Goal: Task Accomplishment & Management: Use online tool/utility

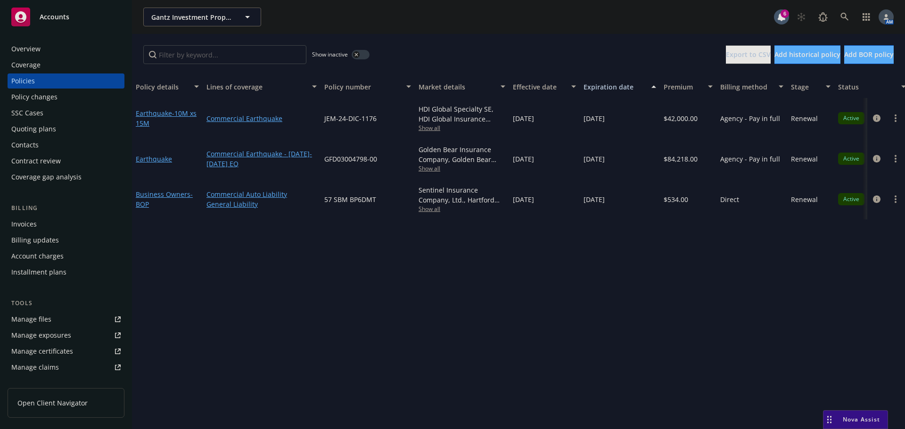
click at [430, 170] on span "Show all" at bounding box center [461, 168] width 87 height 8
click at [433, 128] on span "Show all" at bounding box center [461, 128] width 87 height 8
click at [430, 36] on div "Show inactive Export to CSV Add historical policy Add BOR policy" at bounding box center [518, 54] width 773 height 41
click at [895, 162] on circle "more" at bounding box center [895, 162] width 2 height 2
click at [823, 288] on link "Copy logging email" at bounding box center [845, 291] width 111 height 19
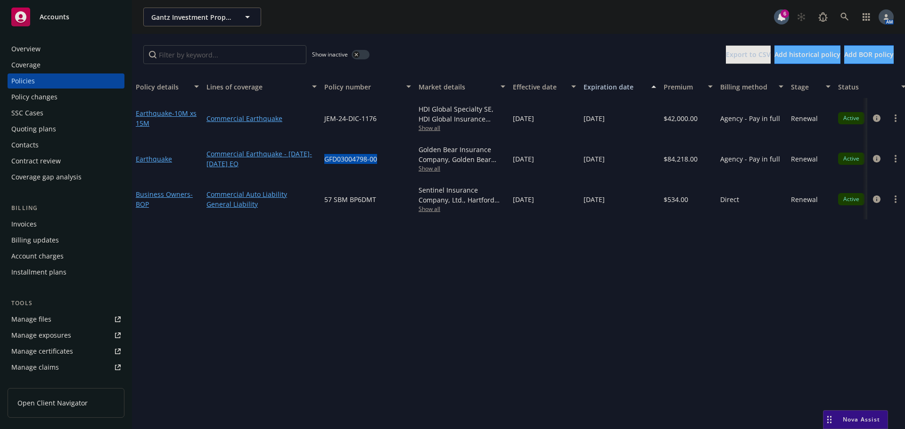
drag, startPoint x: 383, startPoint y: 165, endPoint x: 323, endPoint y: 164, distance: 60.3
click at [323, 164] on div "GFD03004798-00" at bounding box center [367, 159] width 94 height 41
copy span "GFD03004798-00"
drag, startPoint x: 363, startPoint y: 122, endPoint x: 323, endPoint y: 123, distance: 40.5
click at [323, 123] on div "JEM-24-DIC-1176" at bounding box center [367, 118] width 94 height 41
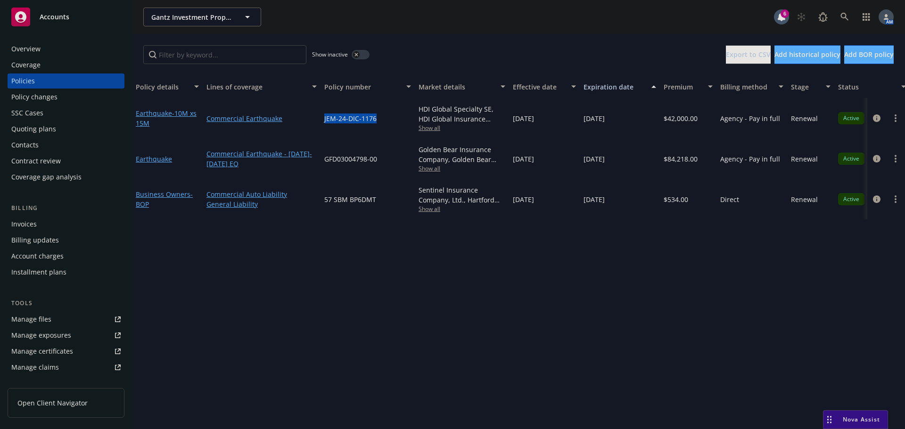
copy span "JEM-24-DIC-1176"
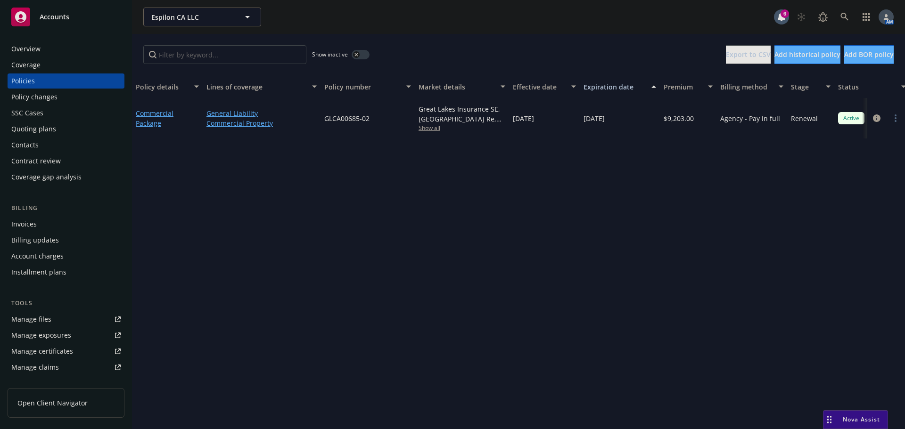
click at [28, 222] on div "Invoices" at bounding box center [23, 224] width 25 height 15
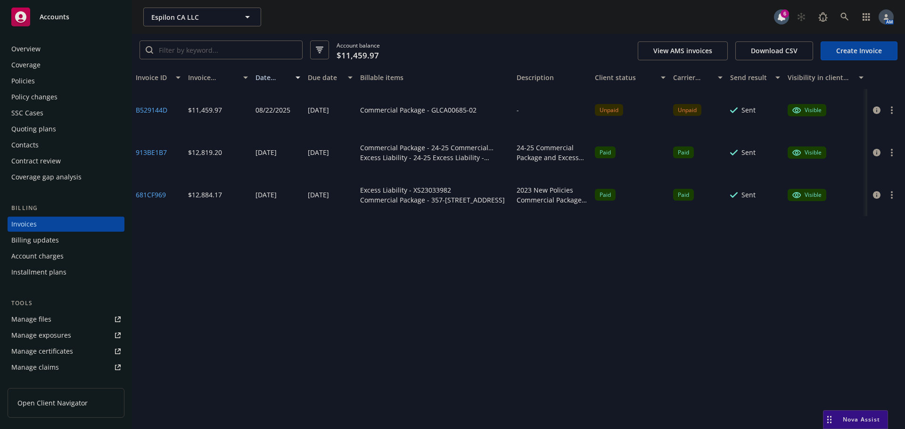
click at [24, 80] on div "Policies" at bounding box center [23, 81] width 24 height 15
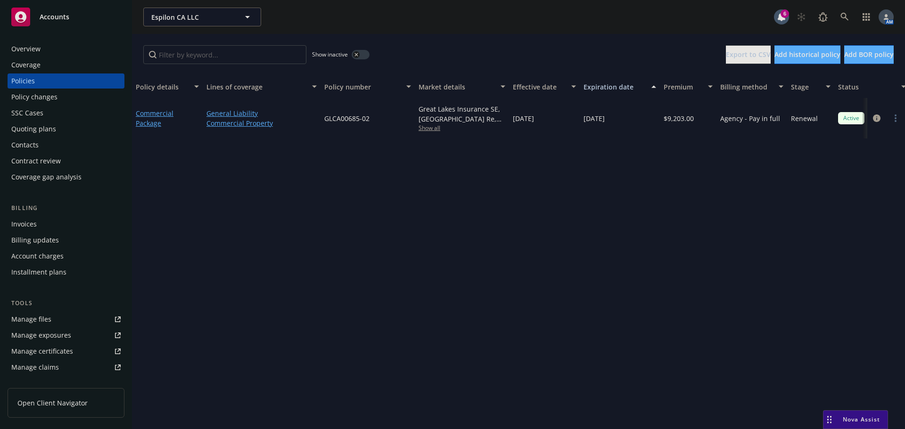
click at [427, 128] on span "Show all" at bounding box center [461, 128] width 87 height 8
drag, startPoint x: 376, startPoint y: 117, endPoint x: 319, endPoint y: 120, distance: 57.1
click at [319, 120] on div "Commercial Package General Liability Commercial Property GLCA00685-02 Great Lak…" at bounding box center [586, 118] width 909 height 41
copy div "GLCA00685-02"
click at [33, 44] on div "Overview" at bounding box center [25, 48] width 29 height 15
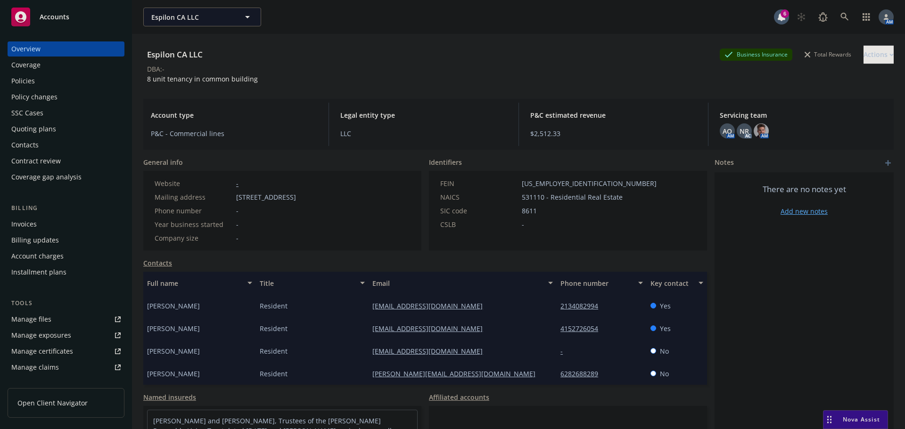
click at [41, 84] on div "Policies" at bounding box center [65, 81] width 109 height 15
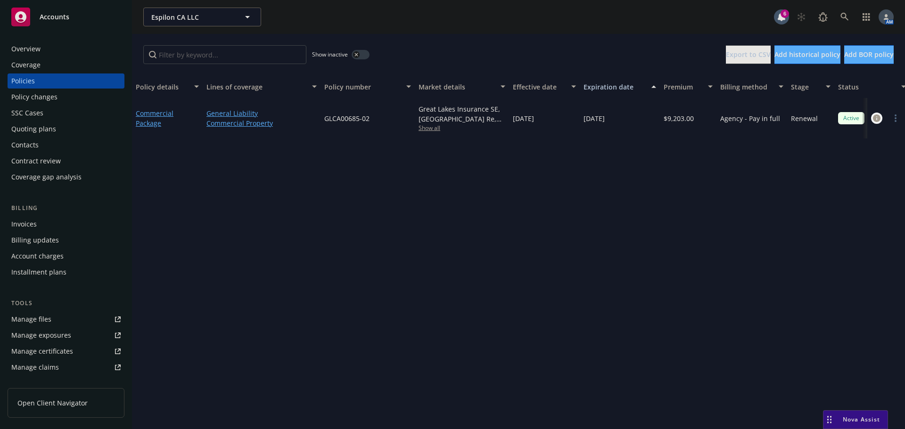
click at [879, 115] on icon "circleInformation" at bounding box center [877, 118] width 8 height 8
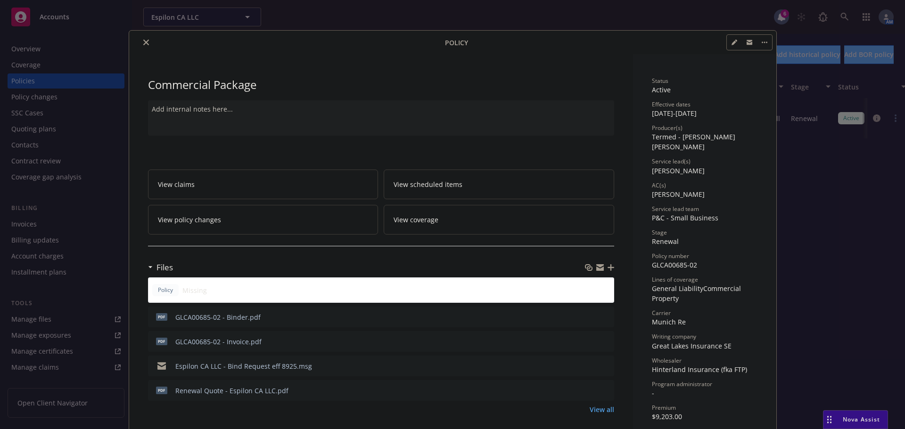
click at [605, 313] on button "preview file" at bounding box center [605, 316] width 10 height 8
click at [143, 44] on icon "close" at bounding box center [146, 43] width 6 height 6
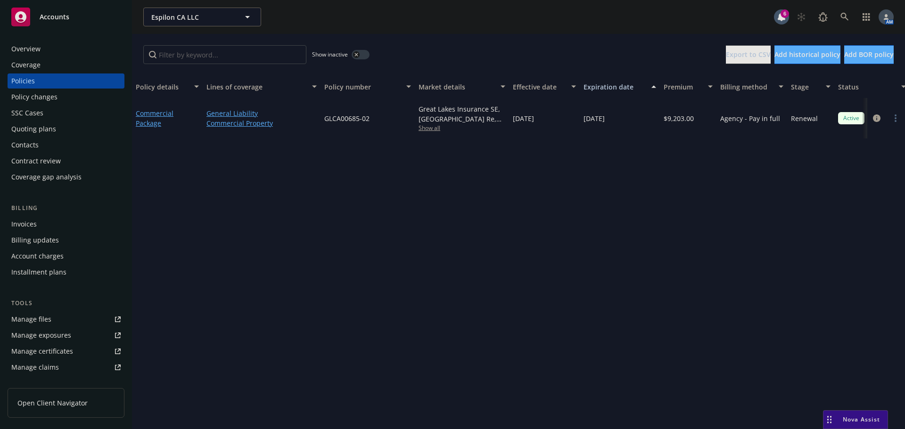
click at [39, 133] on div "Quoting plans" at bounding box center [33, 129] width 45 height 15
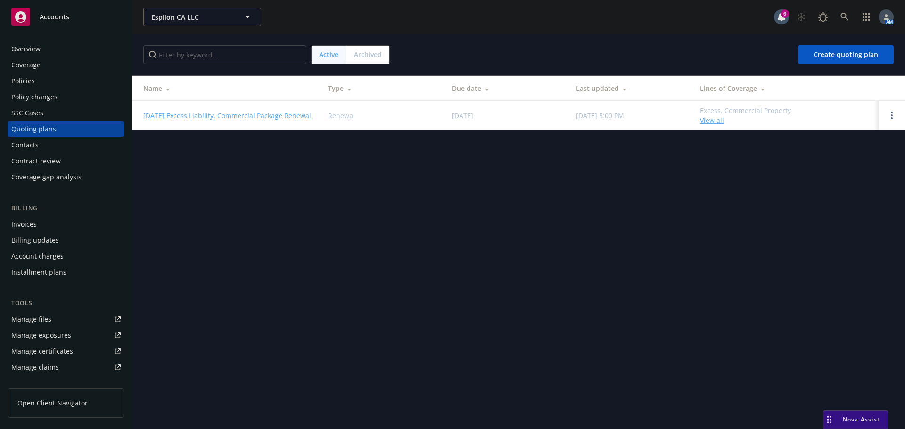
click at [255, 115] on link "08/09/25 Excess Liability, Commercial Package Renewal" at bounding box center [227, 116] width 168 height 10
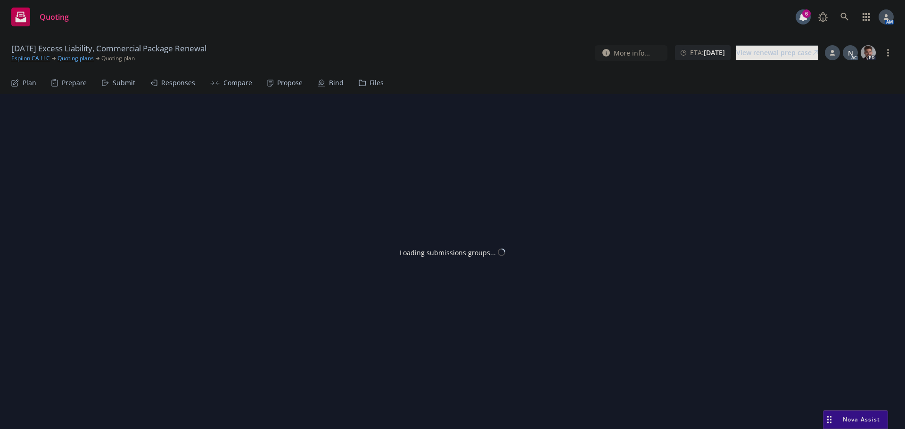
click at [286, 82] on div "Propose" at bounding box center [289, 83] width 25 height 8
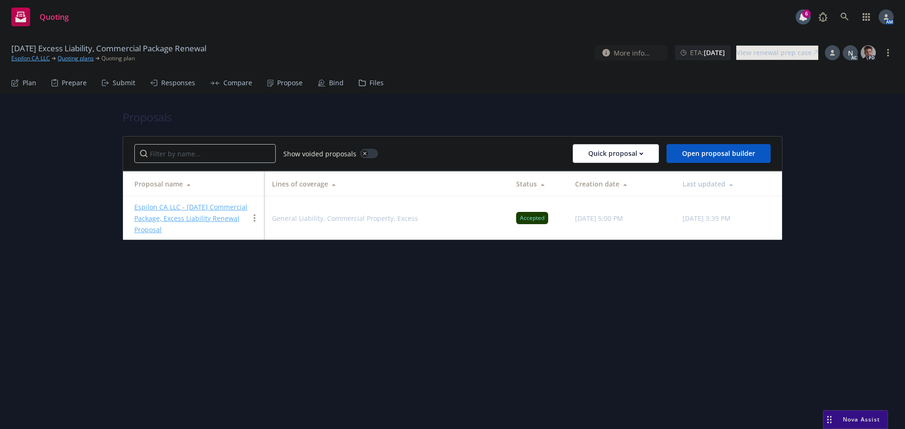
click at [329, 82] on div "Bind" at bounding box center [336, 83] width 15 height 8
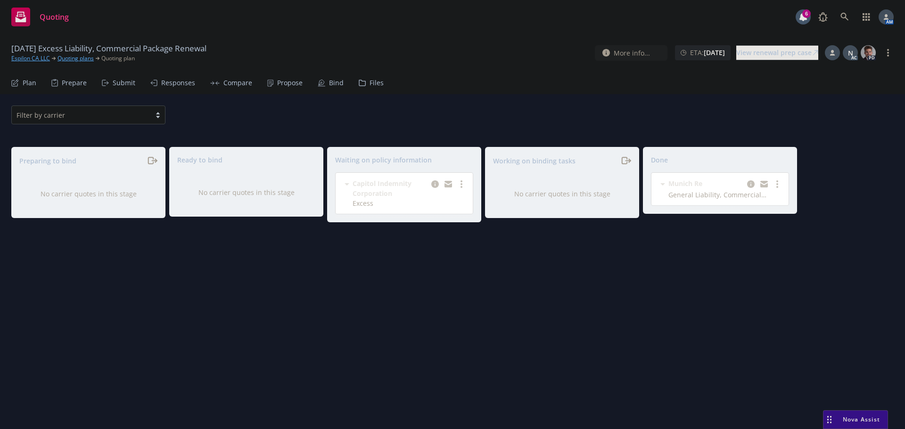
click at [285, 85] on div "Propose" at bounding box center [289, 83] width 25 height 8
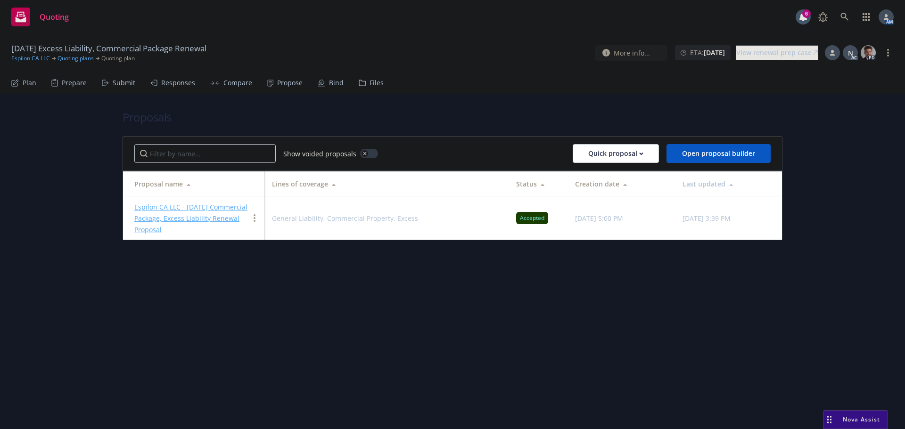
click at [196, 207] on link "Espilon CA LLC - 8/9/2025 Commercial Package, Excess Liability Renewal Proposal" at bounding box center [190, 219] width 113 height 32
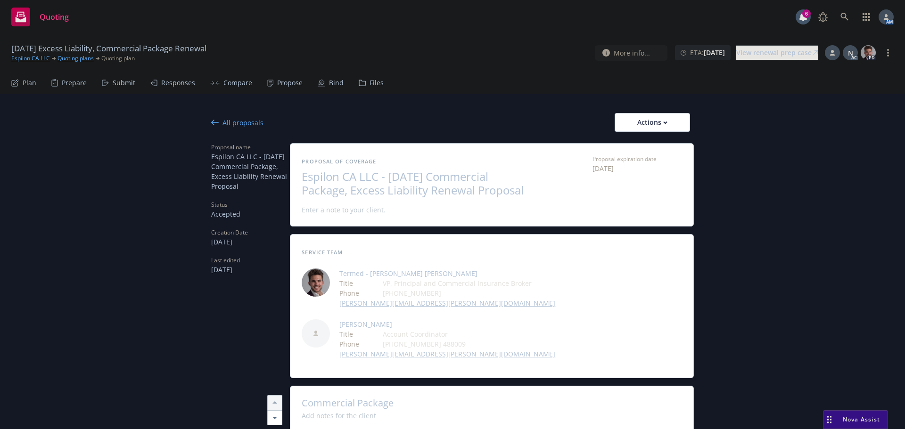
type textarea "x"
click at [211, 121] on icon at bounding box center [215, 123] width 8 height 6
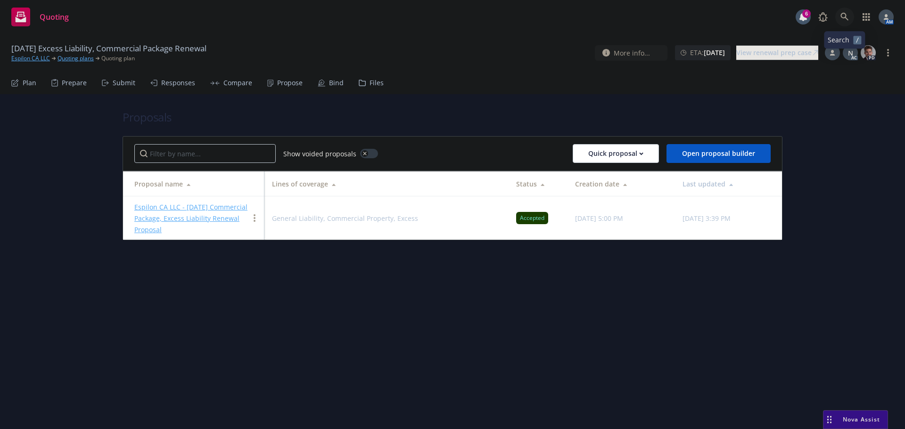
click at [841, 19] on icon at bounding box center [844, 17] width 8 height 8
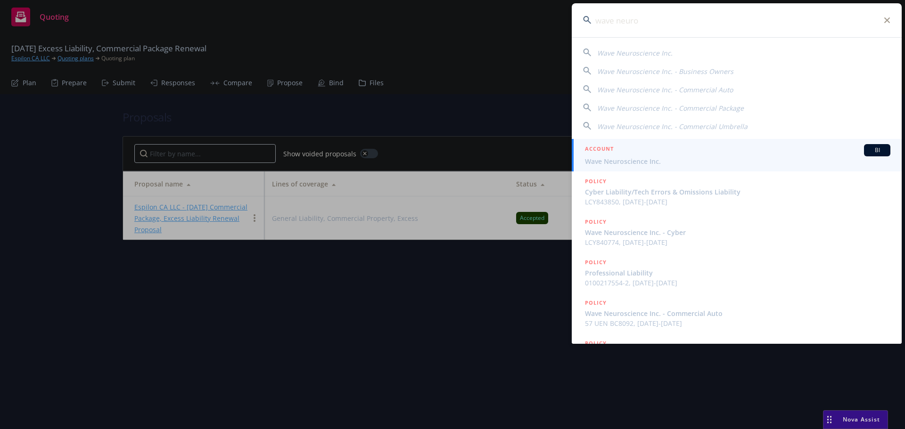
type input "wave neuro"
click at [639, 161] on span "Wave Neuroscience Inc." at bounding box center [737, 161] width 305 height 10
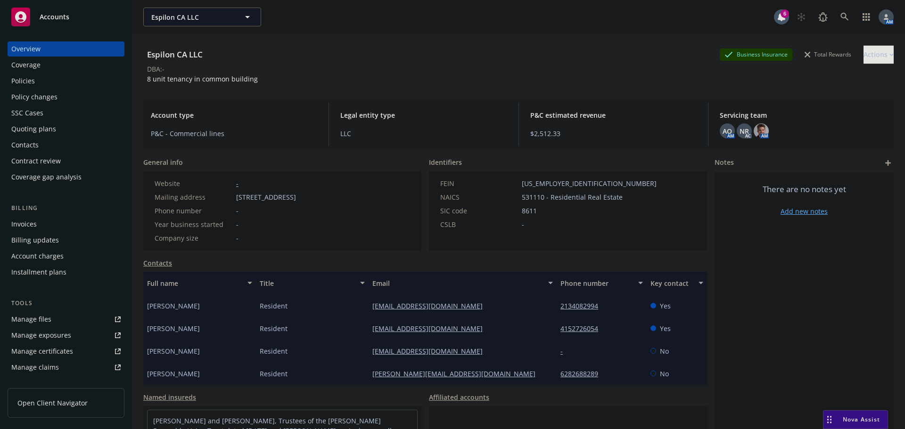
click at [57, 83] on div "Policies" at bounding box center [65, 81] width 109 height 15
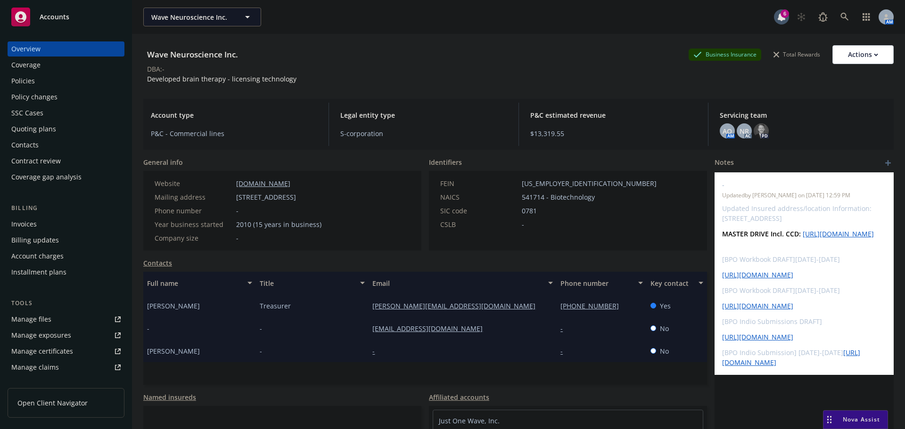
click at [28, 223] on div "Invoices" at bounding box center [23, 224] width 25 height 15
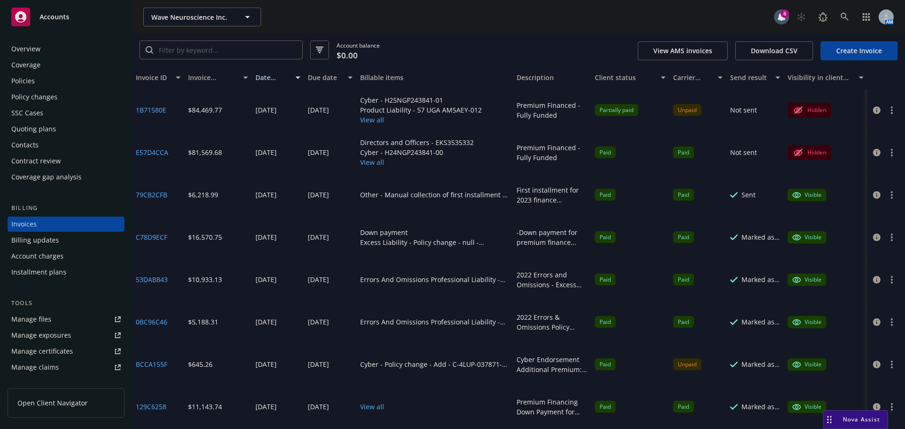
click at [365, 119] on button "View all" at bounding box center [421, 120] width 122 height 10
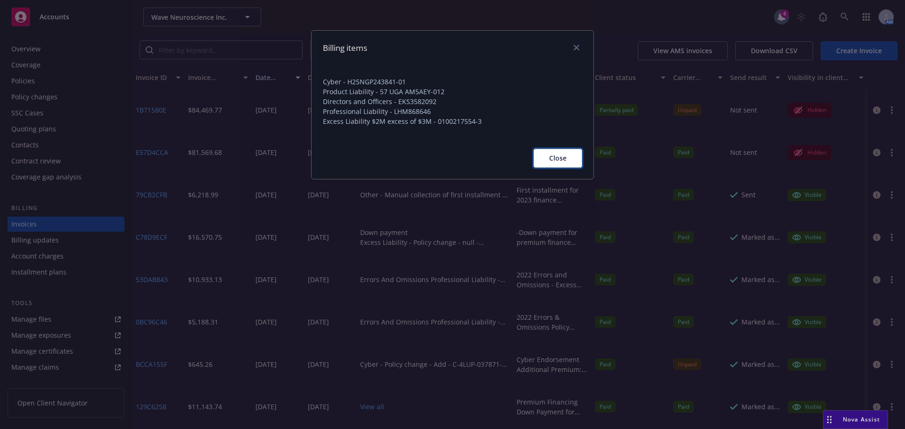
drag, startPoint x: 554, startPoint y: 158, endPoint x: 484, endPoint y: 130, distance: 74.6
click at [551, 158] on span "Close" at bounding box center [557, 158] width 17 height 9
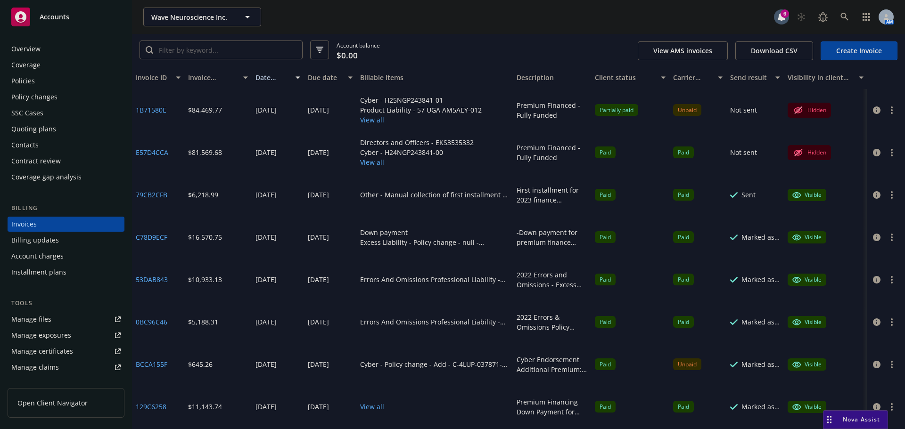
click at [23, 76] on div "Policies" at bounding box center [23, 81] width 24 height 15
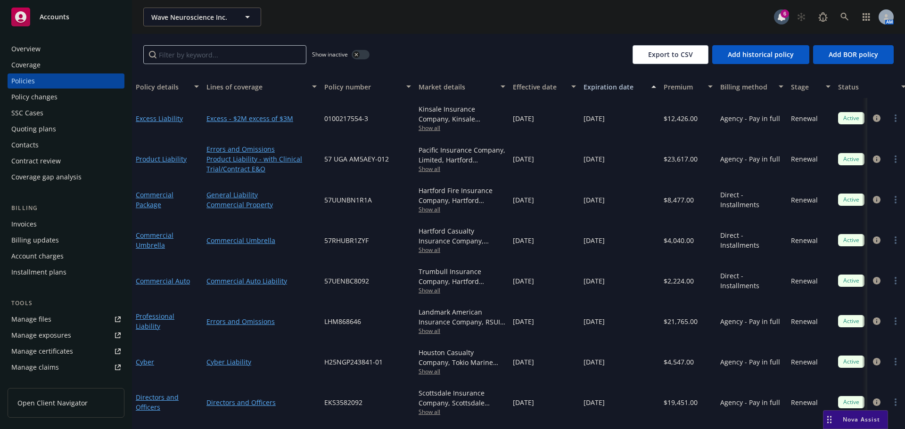
scroll to position [0, 0]
click at [37, 223] on div "Invoices" at bounding box center [65, 224] width 109 height 15
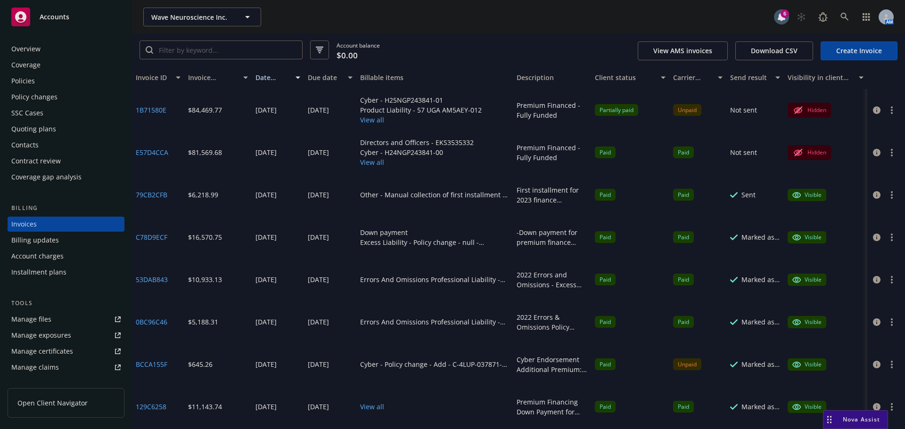
click at [370, 124] on button "View all" at bounding box center [421, 120] width 122 height 10
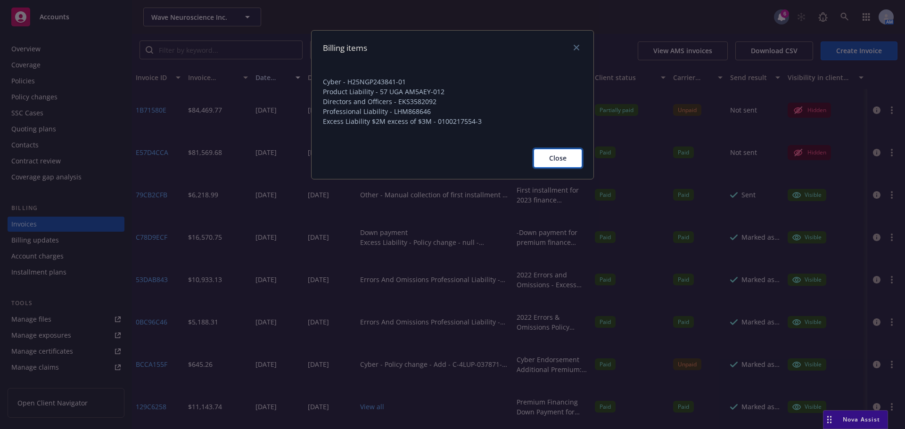
click at [552, 158] on span "Close" at bounding box center [557, 158] width 17 height 9
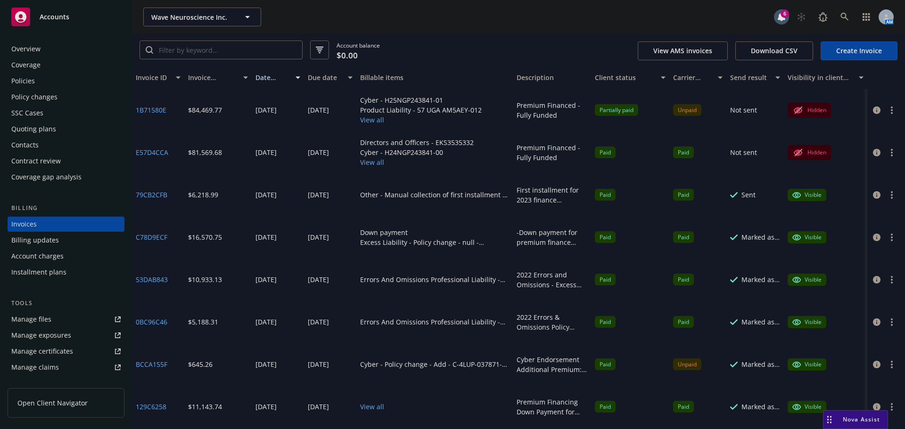
click at [41, 78] on div "Policies" at bounding box center [65, 81] width 109 height 15
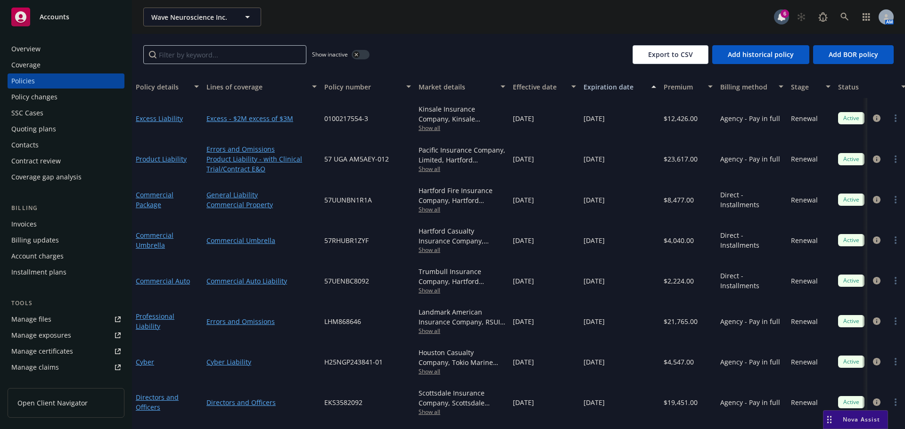
click at [33, 222] on div "Invoices" at bounding box center [23, 224] width 25 height 15
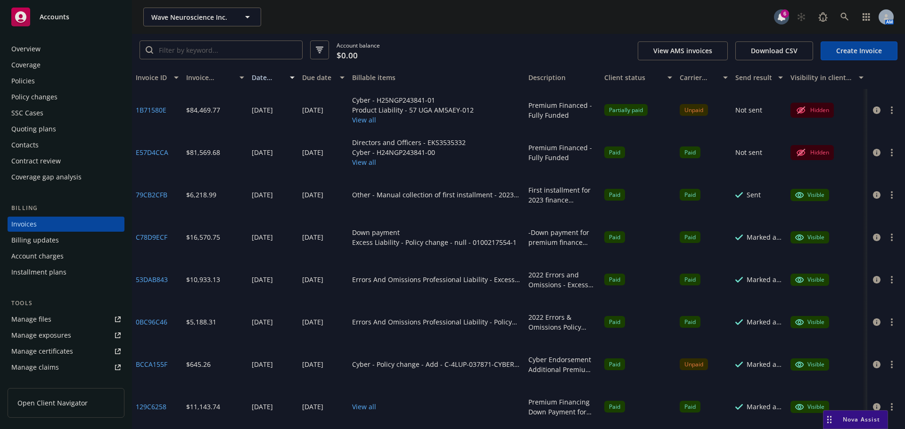
click at [529, 73] on div "Invoice ID Invoice amount Date issued Due date Billable items Description Clien…" at bounding box center [518, 77] width 773 height 23
click at [358, 165] on button "View all" at bounding box center [409, 162] width 114 height 10
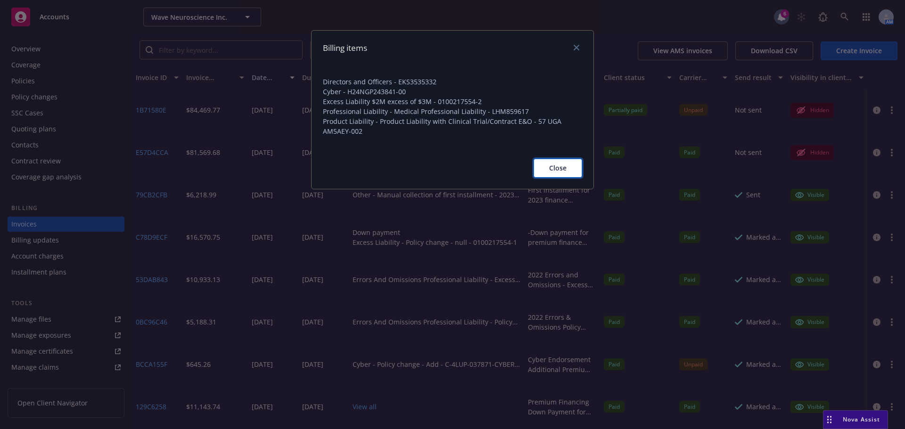
click at [565, 169] on span "Close" at bounding box center [557, 167] width 17 height 9
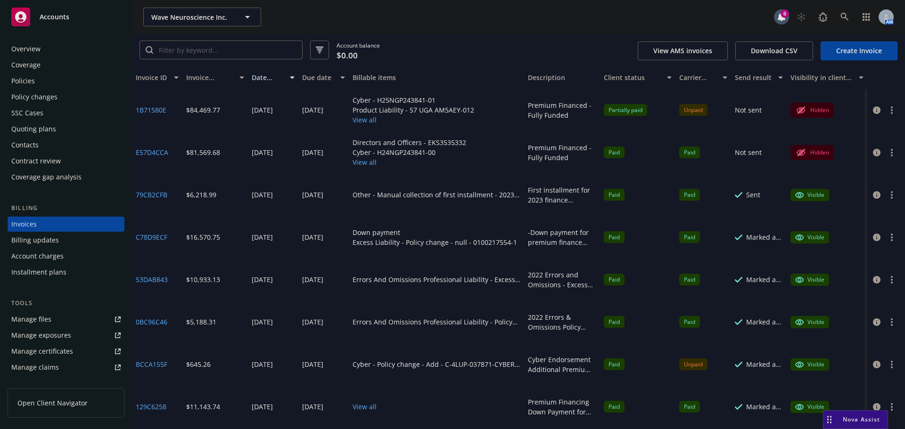
click at [358, 120] on button "View all" at bounding box center [413, 120] width 122 height 10
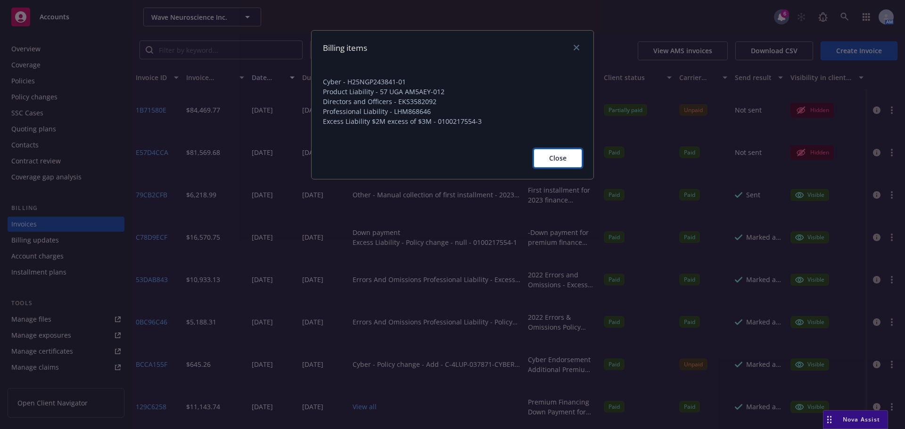
click at [554, 158] on span "Close" at bounding box center [557, 158] width 17 height 9
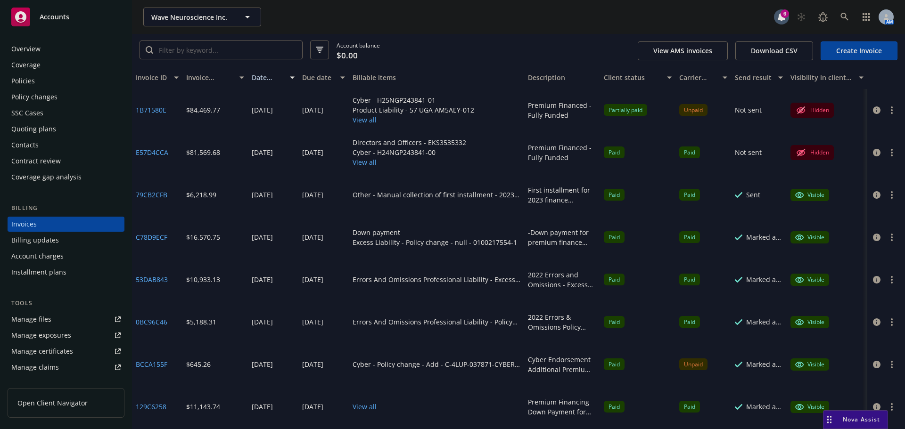
click at [369, 122] on button "View all" at bounding box center [413, 120] width 122 height 10
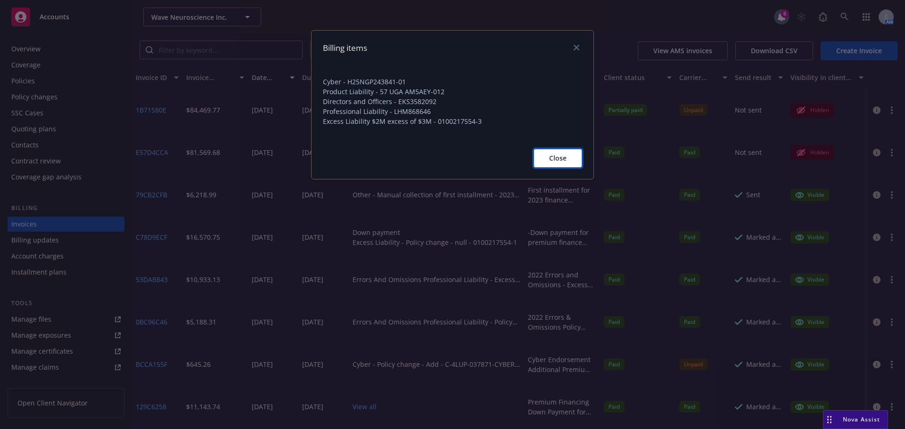
click at [555, 158] on span "Close" at bounding box center [557, 158] width 17 height 9
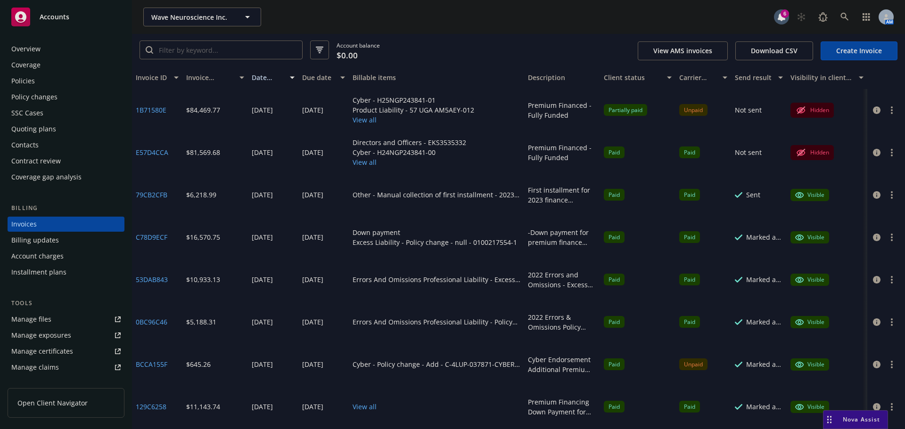
click at [367, 123] on button "View all" at bounding box center [413, 120] width 122 height 10
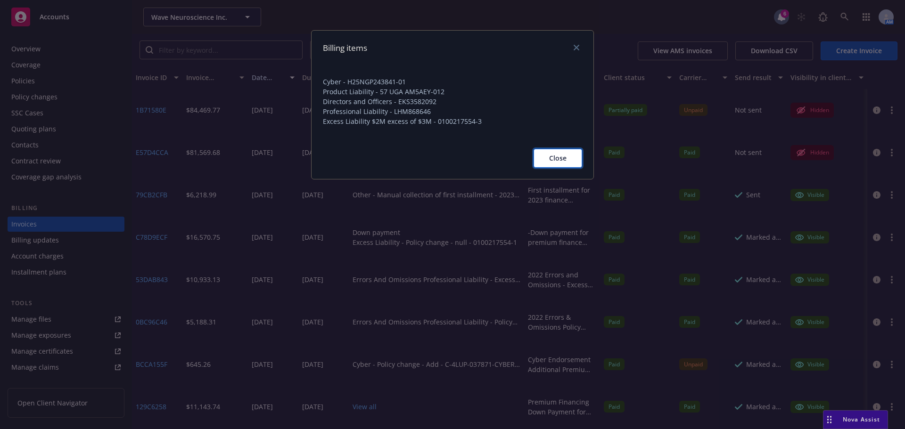
click at [559, 157] on span "Close" at bounding box center [557, 158] width 17 height 9
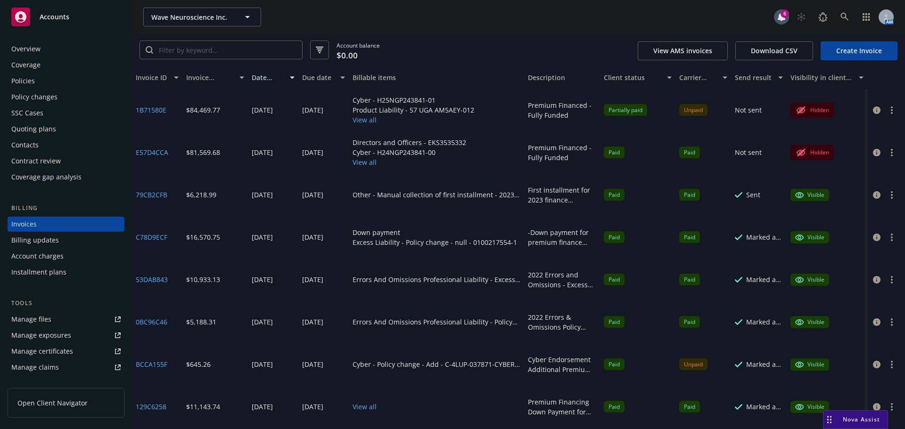
click at [357, 121] on button "View all" at bounding box center [413, 120] width 122 height 10
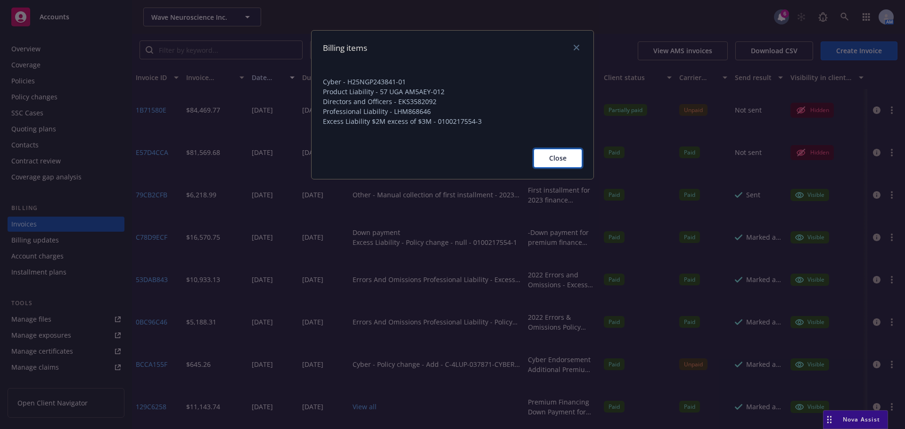
click at [552, 155] on span "Close" at bounding box center [557, 158] width 17 height 9
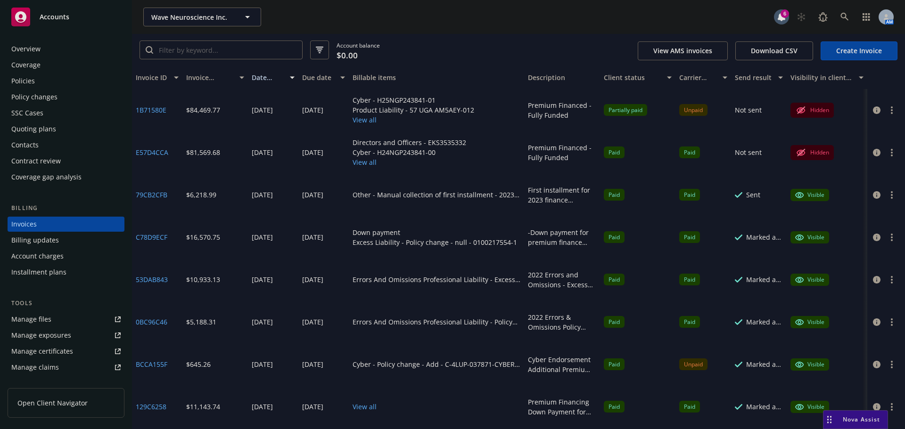
click at [888, 111] on button "button" at bounding box center [891, 110] width 11 height 11
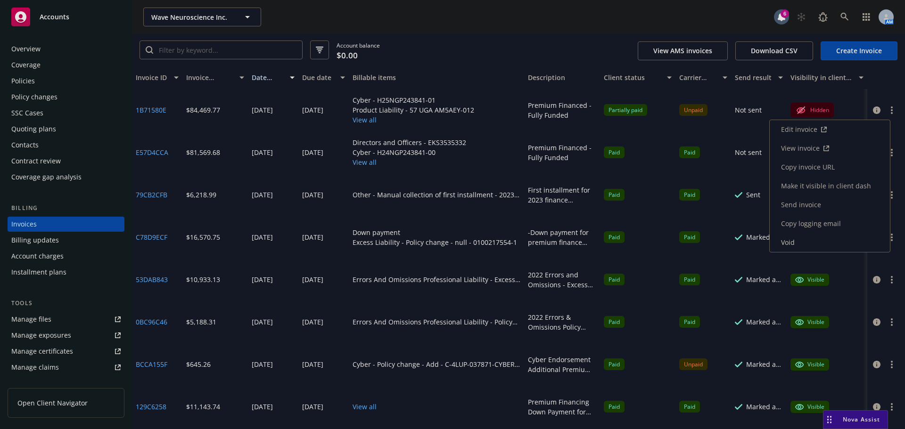
click at [804, 153] on link "View invoice" at bounding box center [829, 148] width 120 height 19
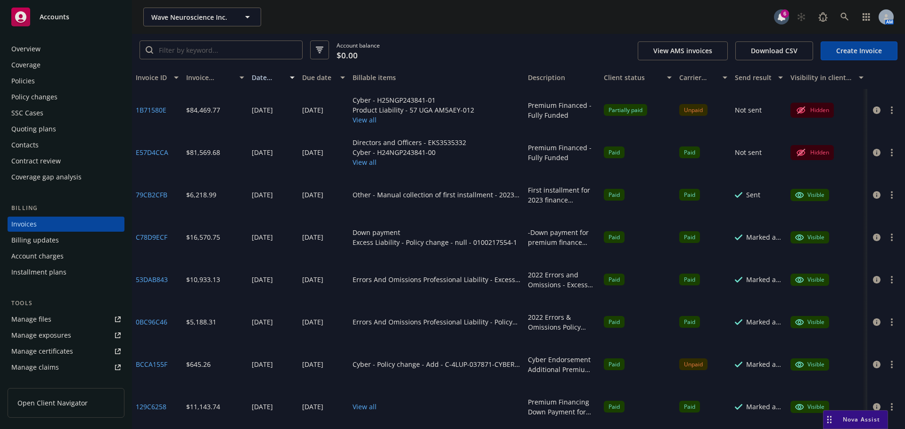
click at [368, 121] on button "View all" at bounding box center [413, 120] width 122 height 10
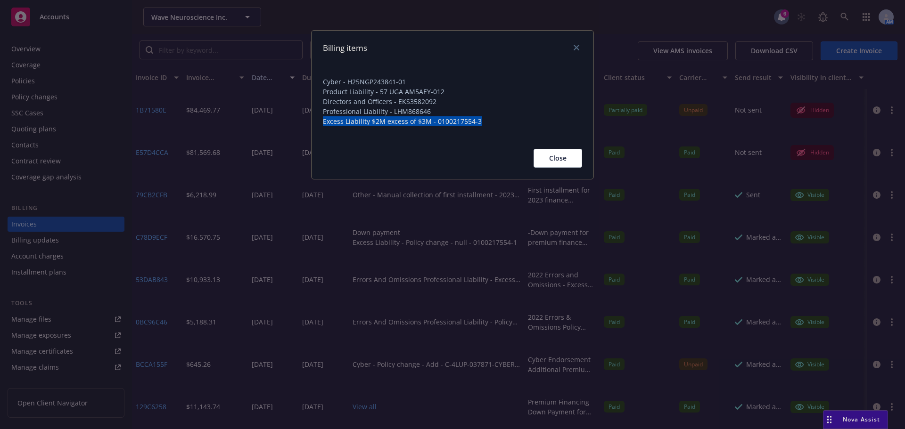
drag, startPoint x: 479, startPoint y: 122, endPoint x: 323, endPoint y: 121, distance: 155.5
click at [323, 121] on span "Excess Liability $2M excess of $3M - 0100217554-3" at bounding box center [452, 121] width 259 height 10
click at [551, 155] on span "Close" at bounding box center [557, 158] width 17 height 9
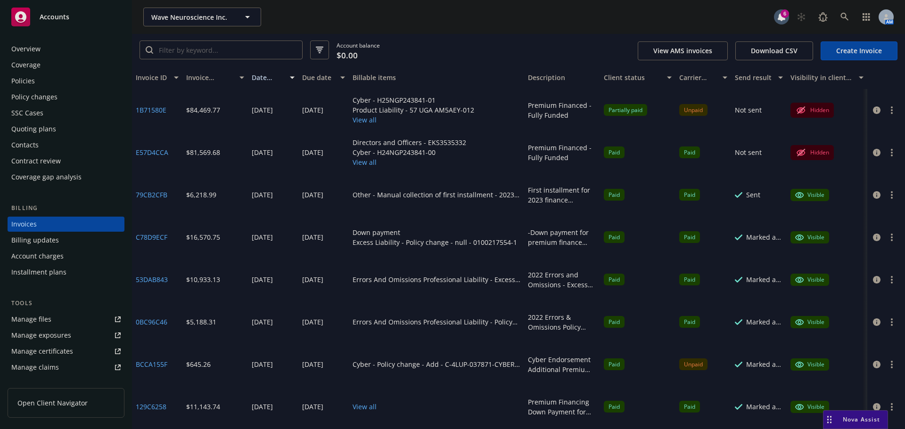
click at [38, 82] on div "Policies" at bounding box center [65, 81] width 109 height 15
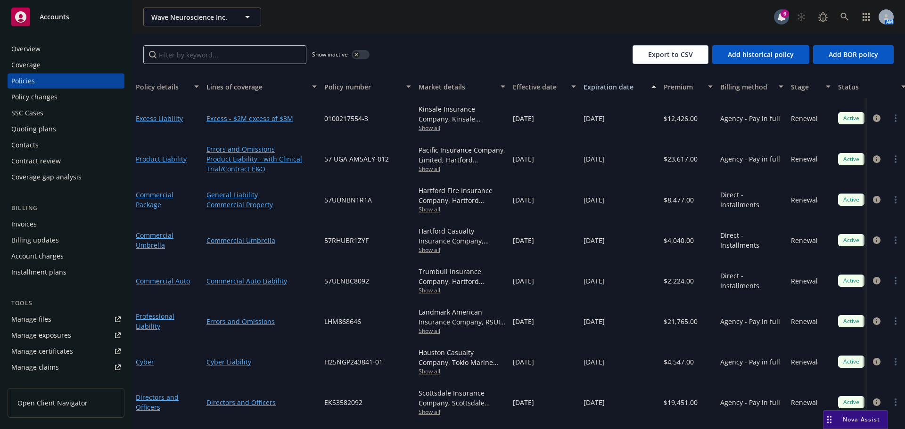
scroll to position [0, 0]
drag, startPoint x: 780, startPoint y: 122, endPoint x: 475, endPoint y: 23, distance: 320.5
click at [719, 122] on div "Agency - Pay in full" at bounding box center [751, 118] width 71 height 41
click at [27, 223] on div "Invoices" at bounding box center [23, 224] width 25 height 15
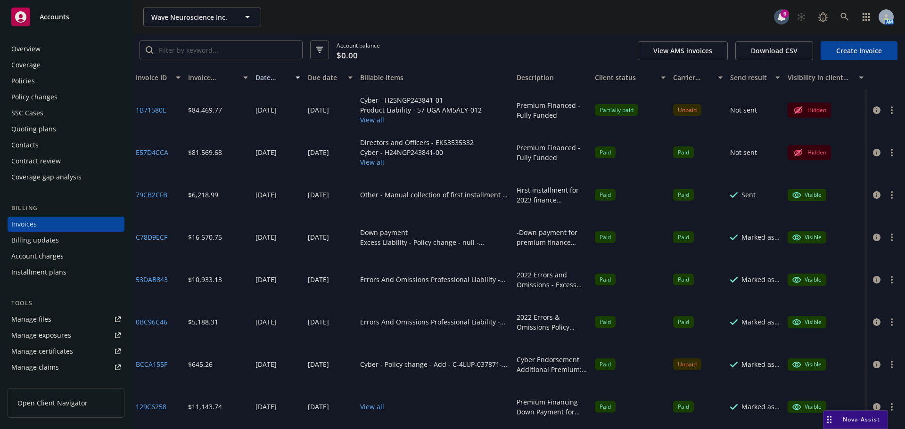
click at [373, 123] on button "View all" at bounding box center [421, 120] width 122 height 10
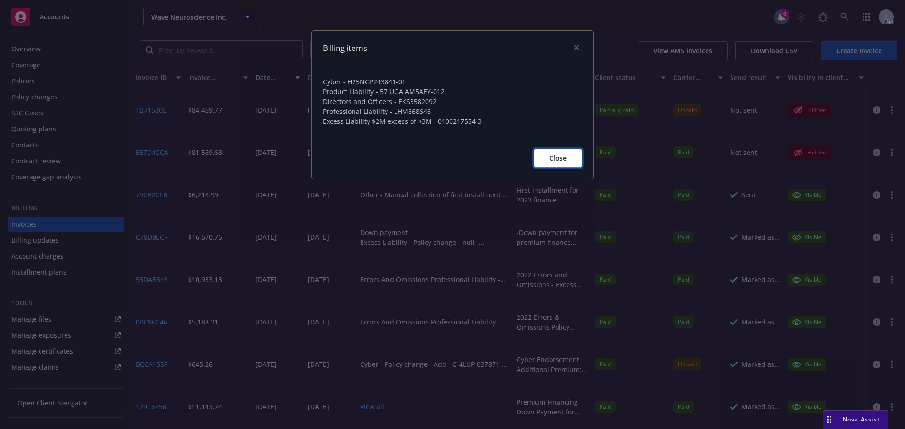
click at [556, 158] on span "Close" at bounding box center [557, 158] width 17 height 9
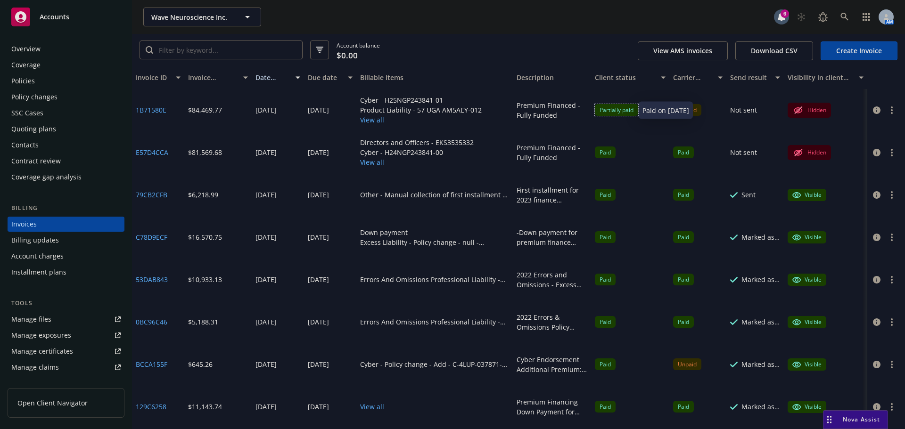
click at [610, 110] on div "Partially paid" at bounding box center [616, 110] width 43 height 12
click at [886, 111] on button "button" at bounding box center [891, 110] width 11 height 11
drag, startPoint x: 883, startPoint y: 95, endPoint x: 867, endPoint y: 109, distance: 20.7
click at [882, 95] on div at bounding box center [886, 110] width 38 height 42
click at [873, 111] on icon "button" at bounding box center [877, 110] width 8 height 8
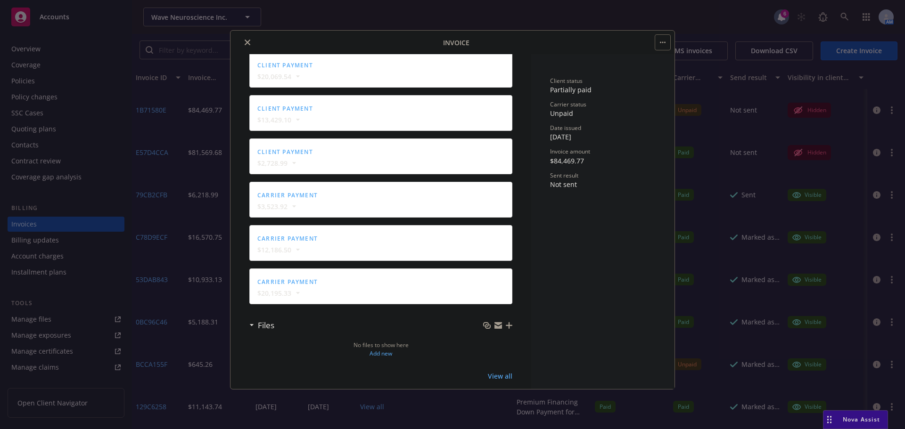
scroll to position [1129, 0]
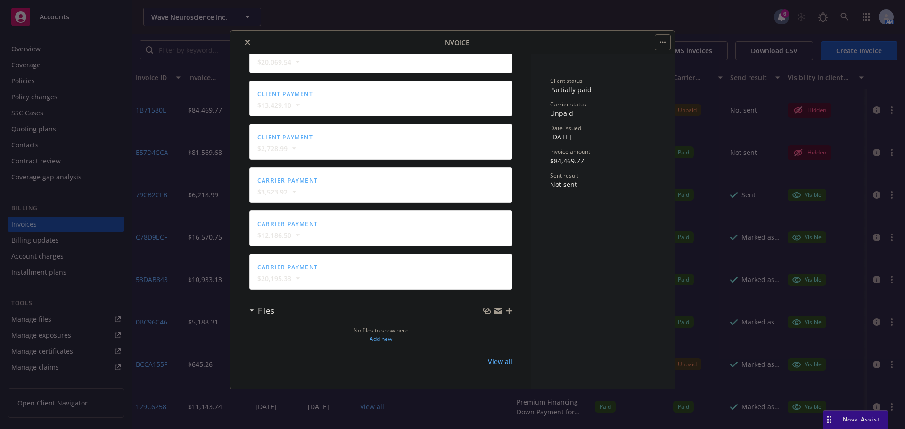
click at [246, 41] on icon "close" at bounding box center [248, 43] width 6 height 6
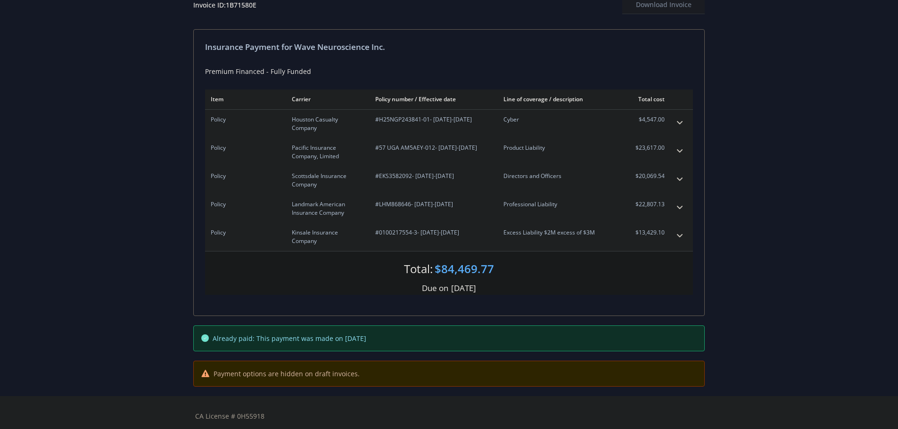
scroll to position [111, 0]
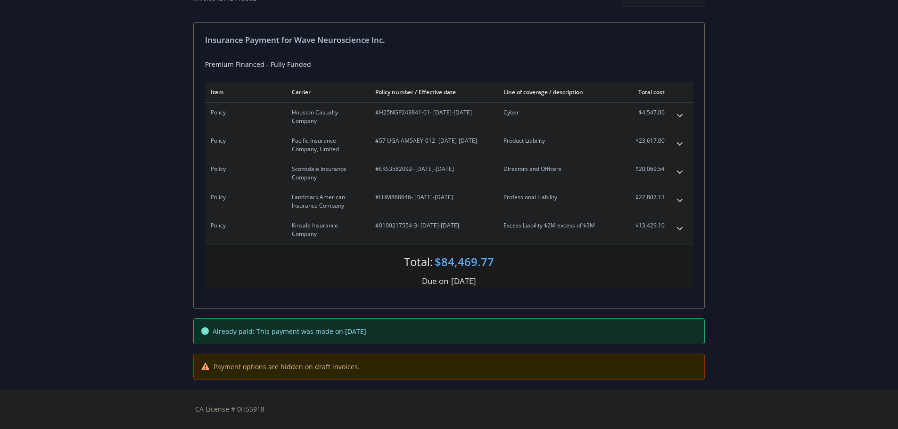
drag, startPoint x: 253, startPoint y: 332, endPoint x: 392, endPoint y: 336, distance: 139.1
click at [392, 336] on div "Already paid: This payment was made on [DATE]" at bounding box center [449, 331] width 510 height 25
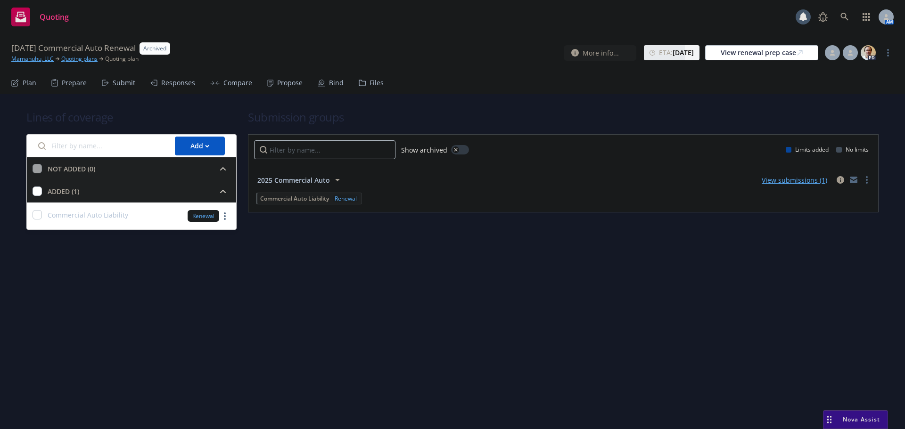
click at [329, 83] on div "Bind" at bounding box center [336, 83] width 15 height 8
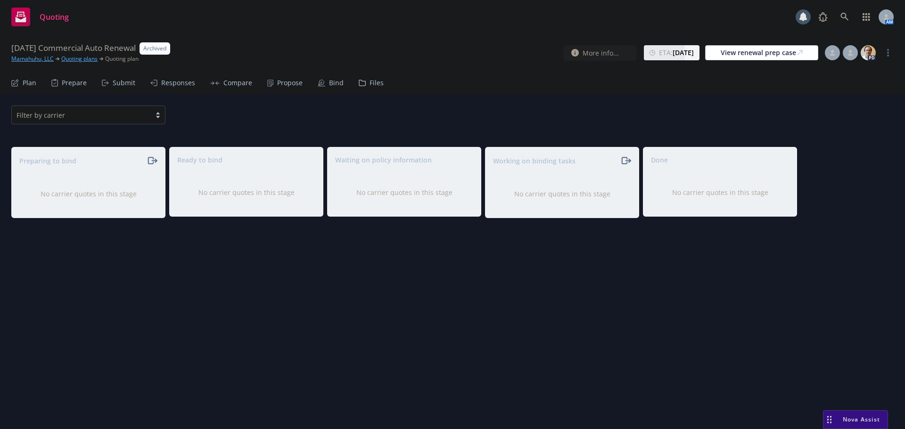
click at [280, 82] on div "Propose" at bounding box center [289, 83] width 25 height 8
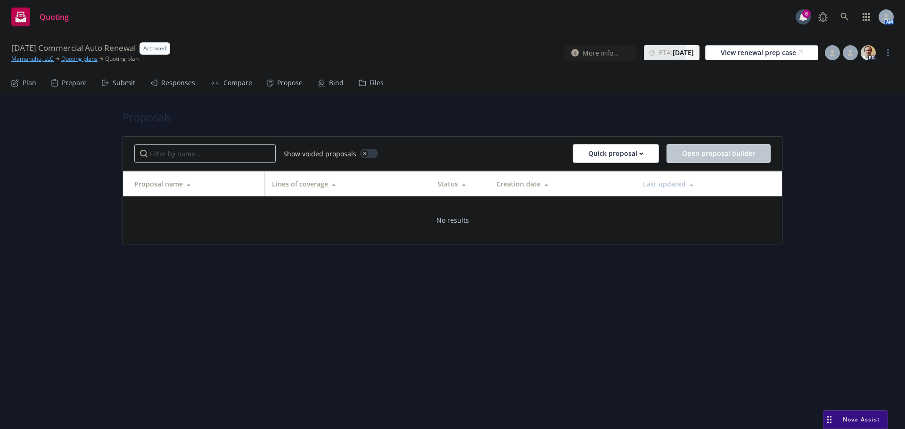
click at [40, 60] on link "Mamahuhu, LLC" at bounding box center [32, 59] width 42 height 8
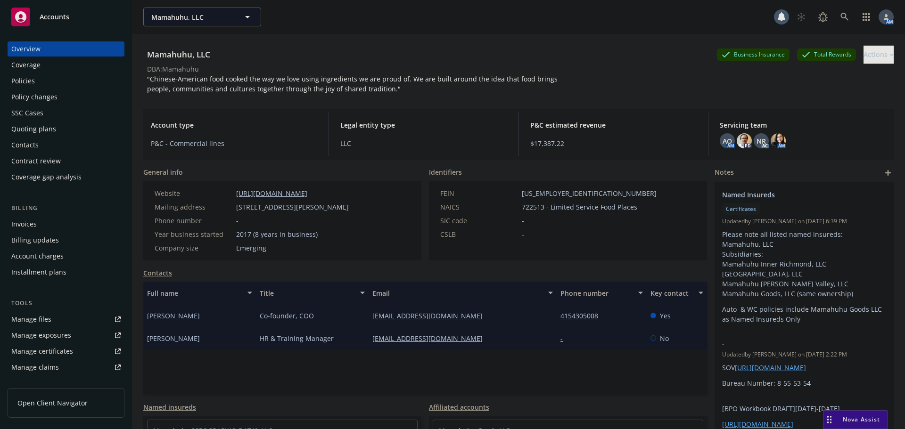
click at [65, 86] on div "Policies" at bounding box center [65, 81] width 109 height 15
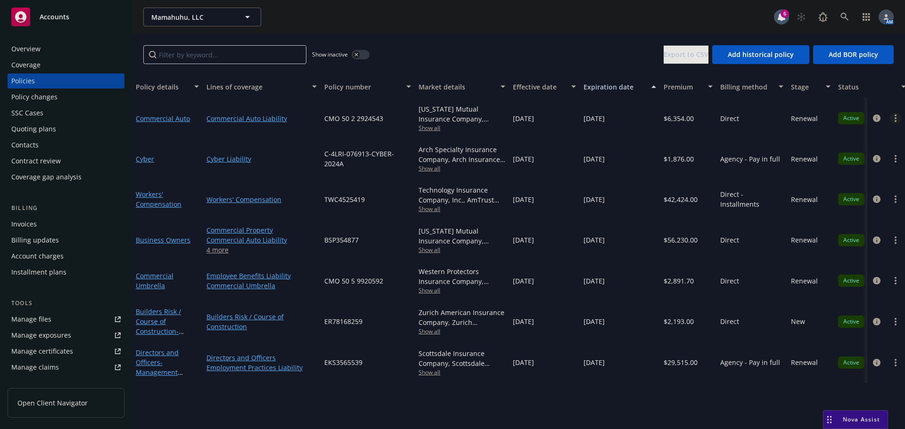
click at [895, 117] on icon "more" at bounding box center [895, 118] width 2 height 8
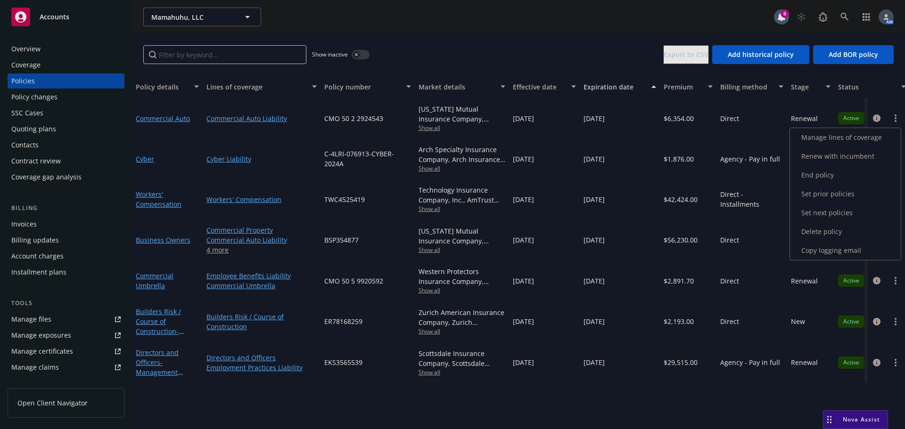
click at [858, 154] on link "Renew with incumbent" at bounding box center [845, 156] width 111 height 19
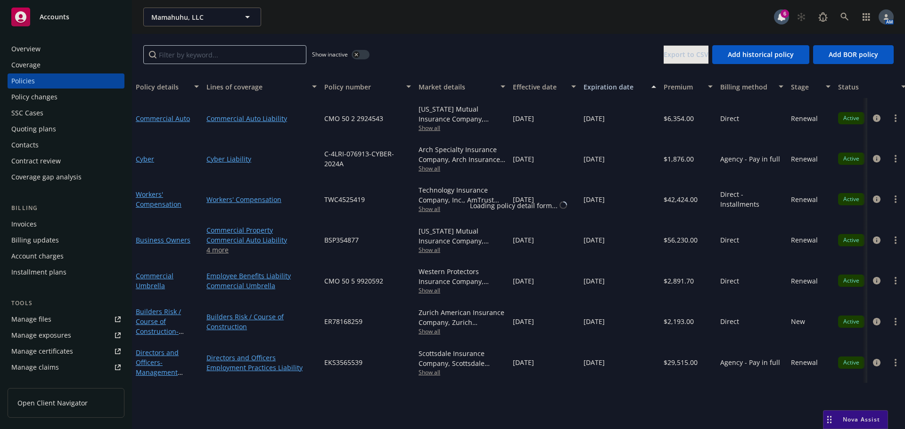
select select "12"
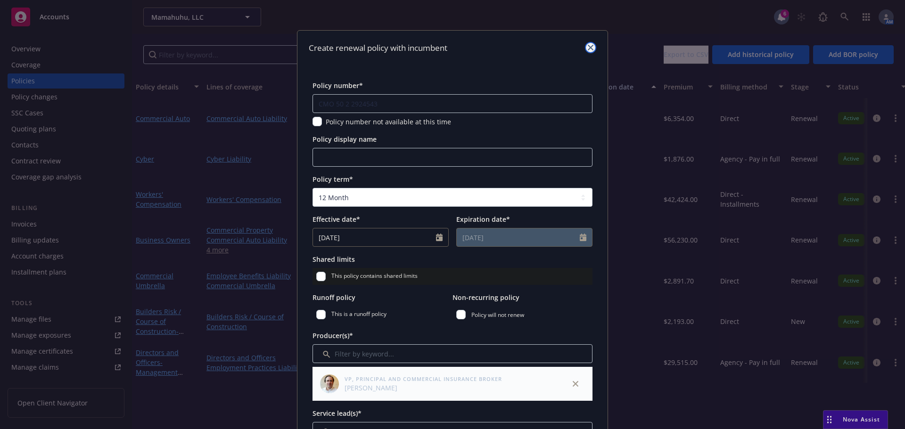
click at [588, 49] on icon "close" at bounding box center [591, 48] width 6 height 6
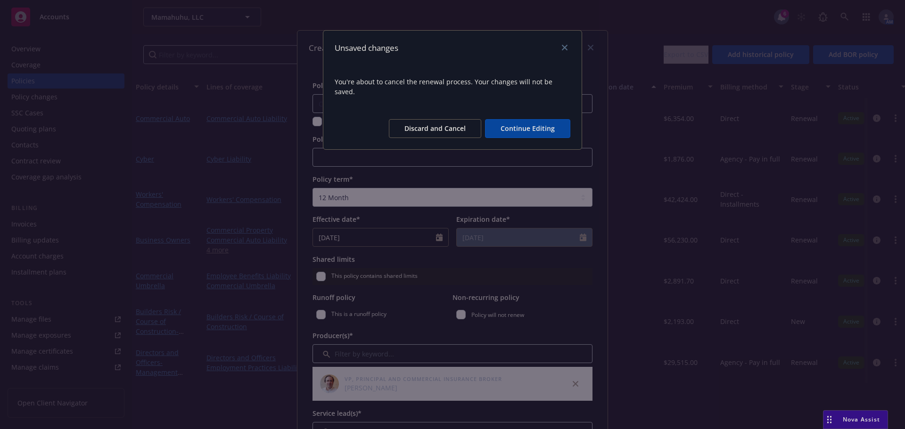
click at [465, 119] on button "Discard and Cancel" at bounding box center [435, 128] width 92 height 19
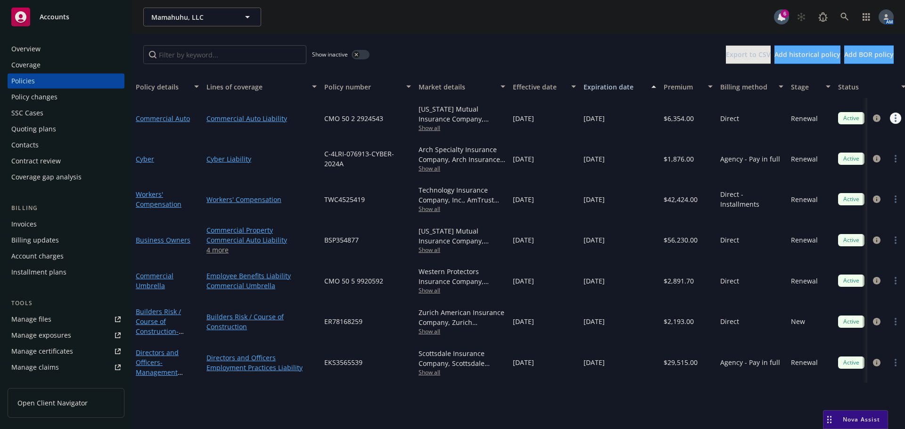
click at [892, 121] on link "more" at bounding box center [895, 118] width 11 height 11
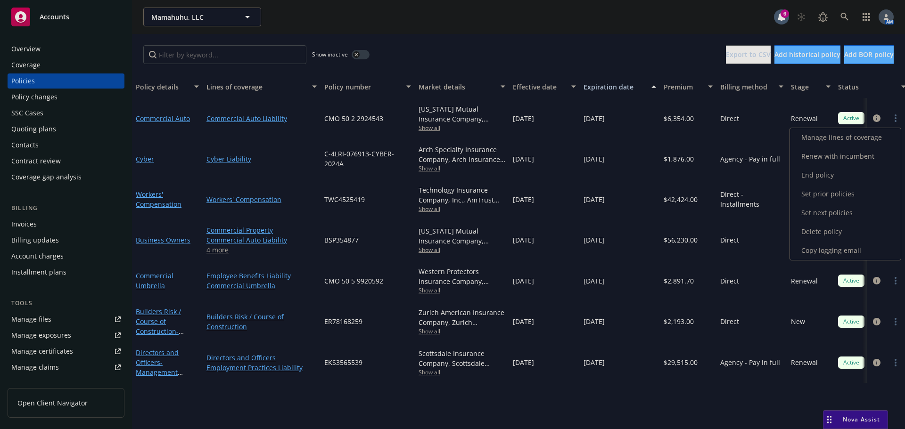
click at [828, 153] on link "Renew with incumbent" at bounding box center [845, 156] width 111 height 19
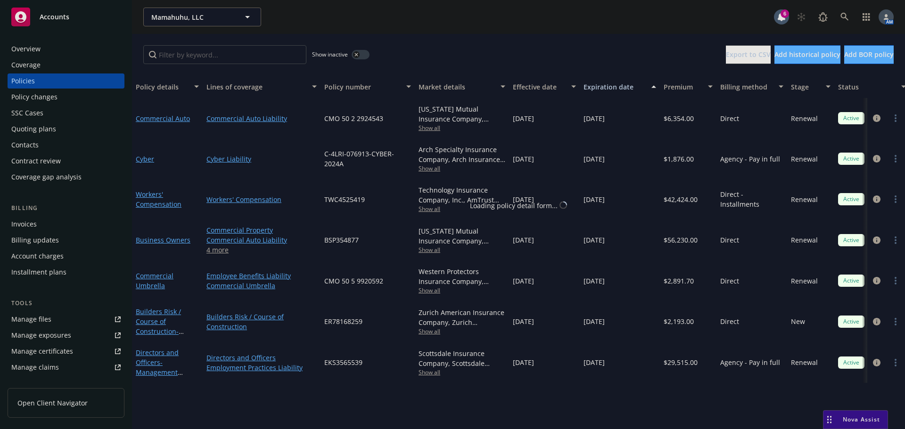
select select "12"
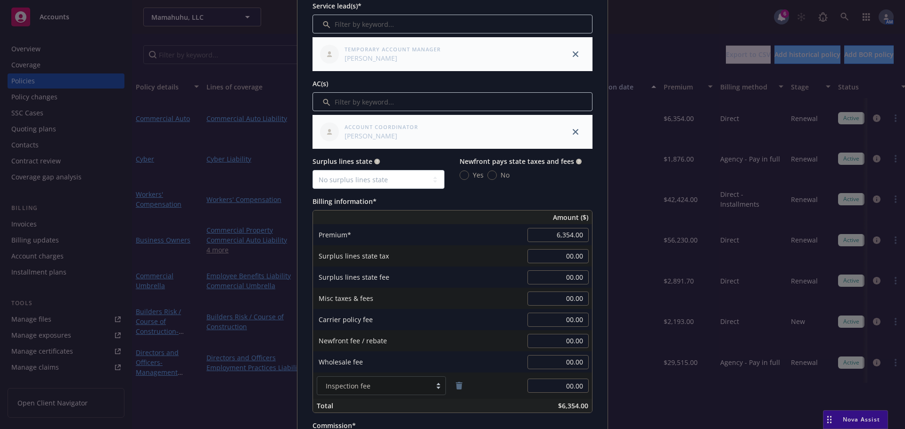
scroll to position [424, 0]
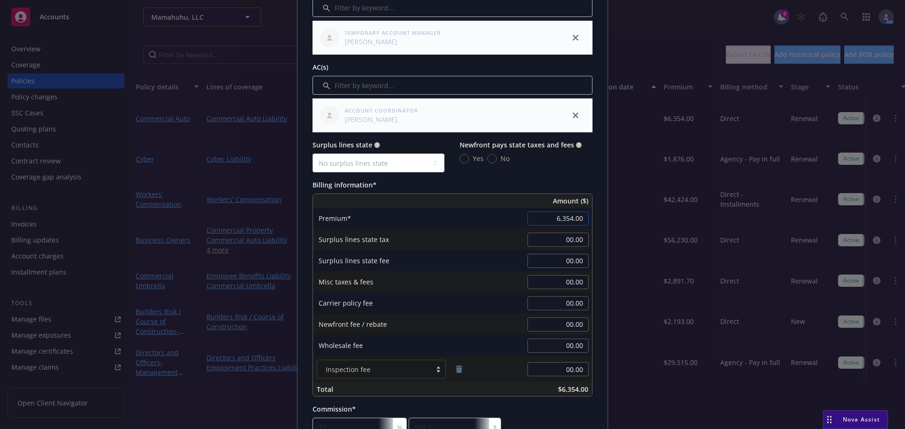
click at [570, 217] on input "6,354.00" at bounding box center [557, 219] width 61 height 14
type input "8,196.00"
type input "1229.4"
click at [573, 182] on div "Billing information*" at bounding box center [452, 185] width 280 height 10
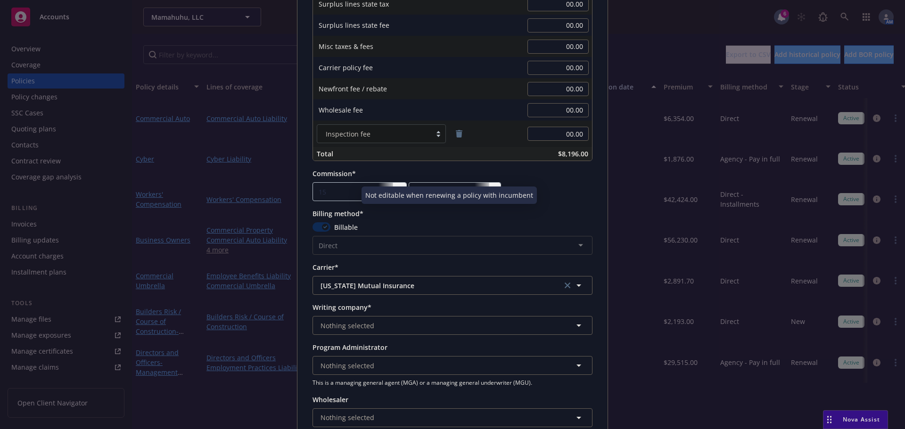
scroll to position [707, 0]
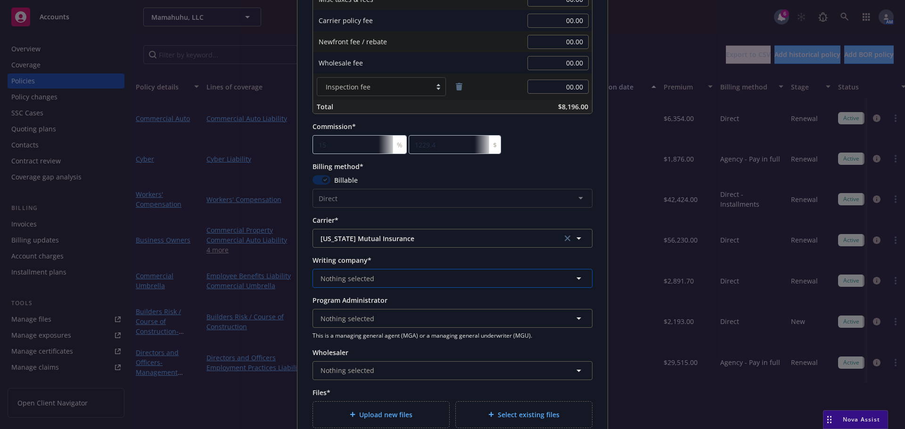
click at [352, 280] on span "Nothing selected" at bounding box center [347, 279] width 54 height 10
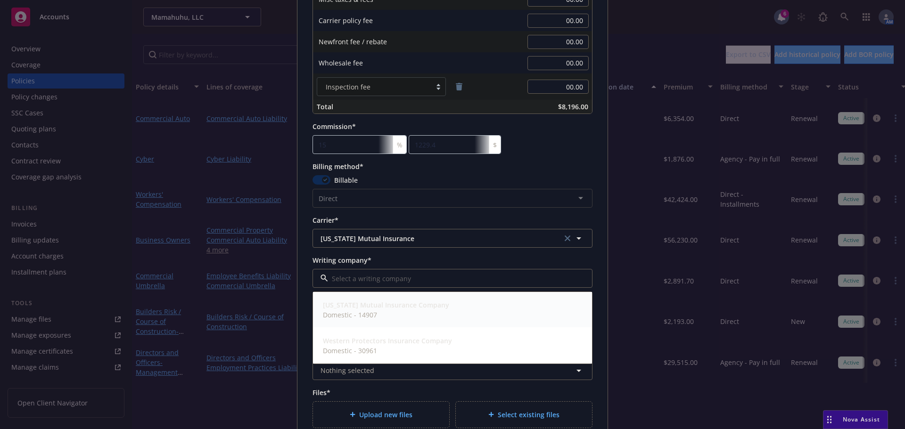
click at [365, 307] on strong "[US_STATE] Mutual Insurance Company" at bounding box center [386, 305] width 126 height 9
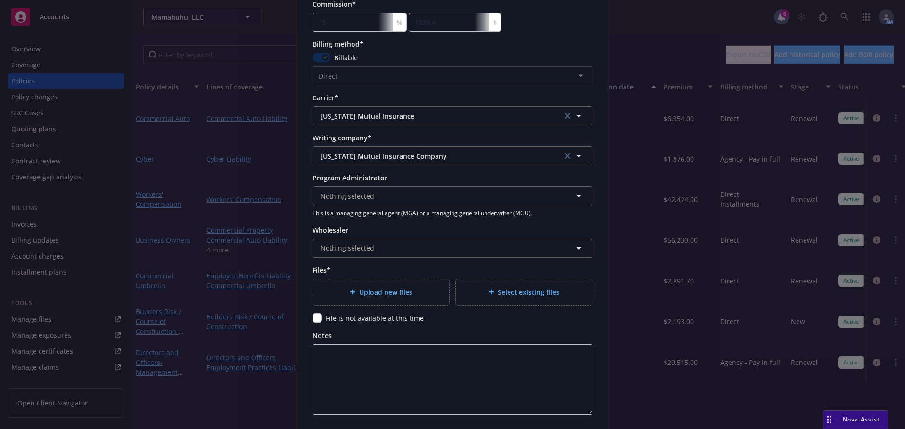
scroll to position [848, 0]
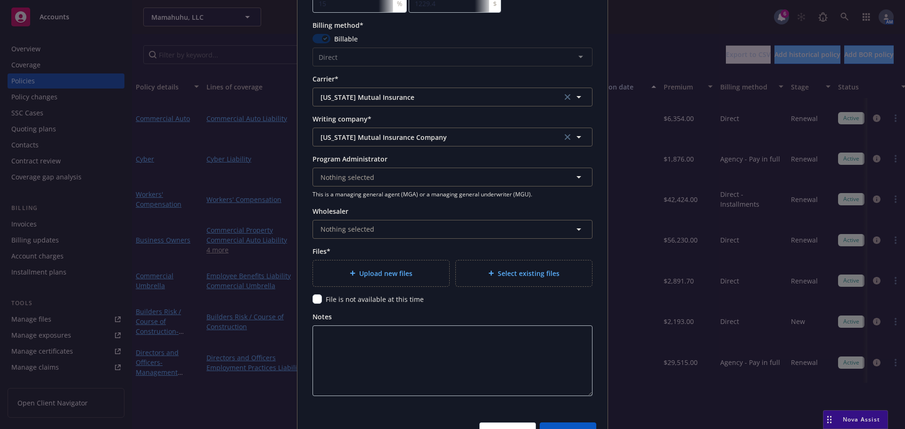
click at [373, 269] on span "Upload new files" at bounding box center [385, 274] width 53 height 10
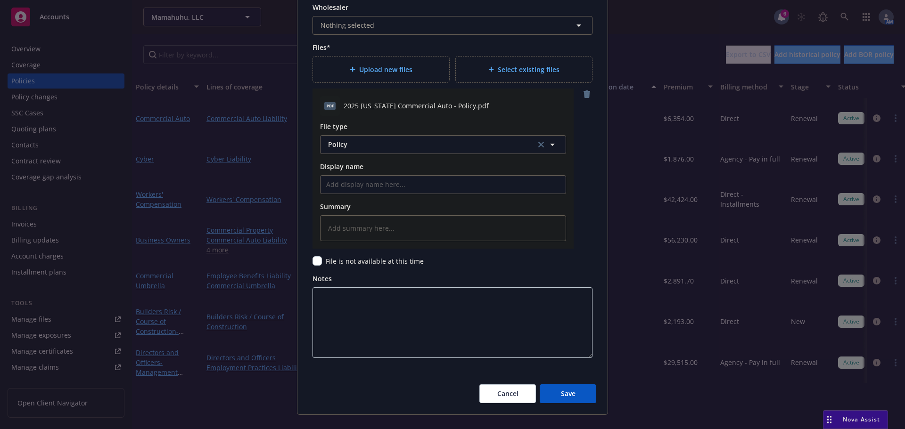
scroll to position [1068, 0]
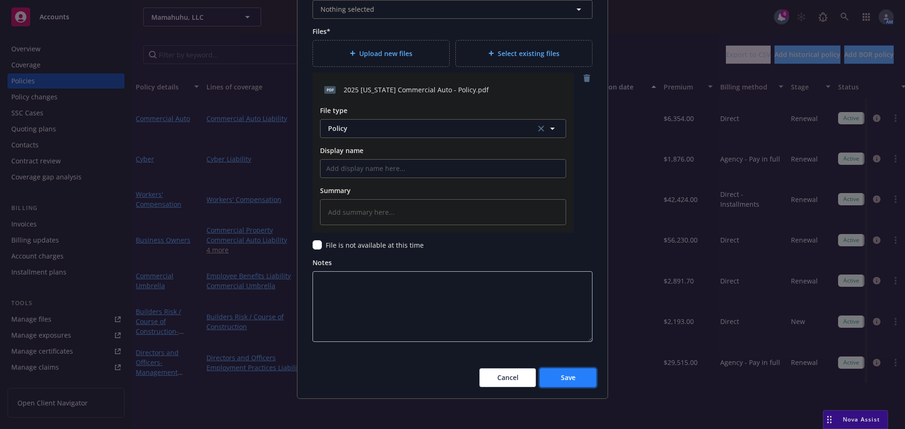
click at [564, 378] on span "Save" at bounding box center [568, 377] width 15 height 9
type textarea "x"
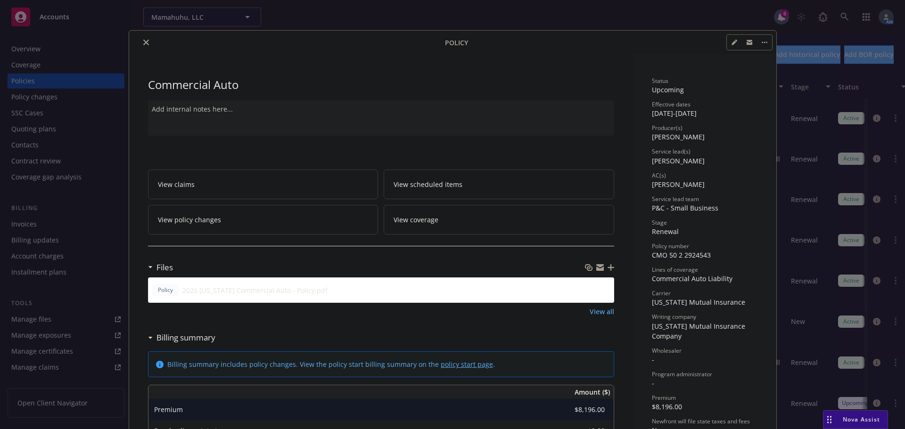
click at [143, 39] on button "close" at bounding box center [145, 42] width 11 height 11
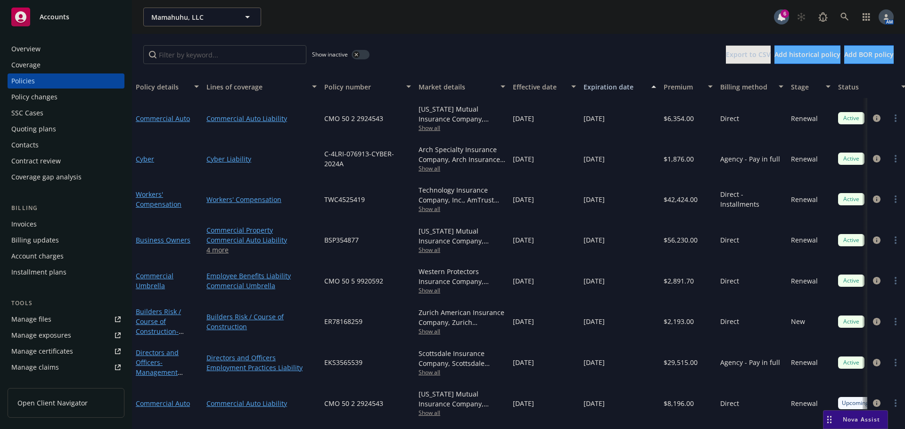
scroll to position [1, 0]
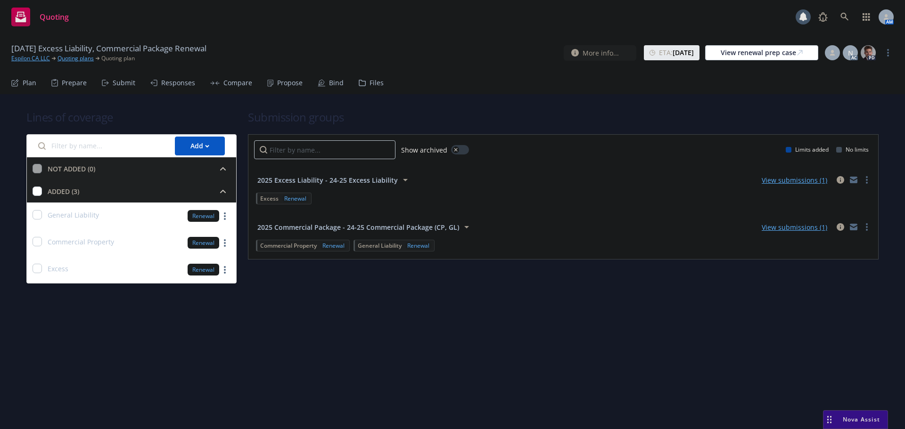
click at [270, 81] on div "Propose" at bounding box center [284, 83] width 35 height 23
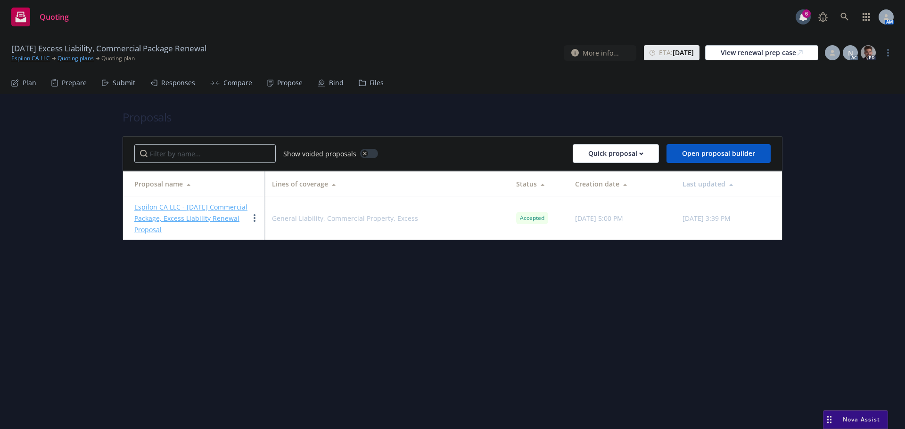
click at [189, 210] on link "Espilon CA LLC - 8/9/2025 Commercial Package, Excess Liability Renewal Proposal" at bounding box center [190, 219] width 113 height 32
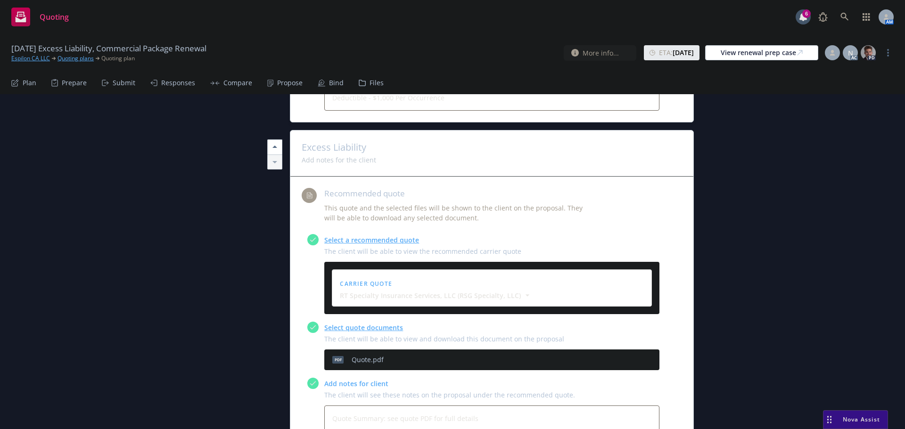
scroll to position [1366, 0]
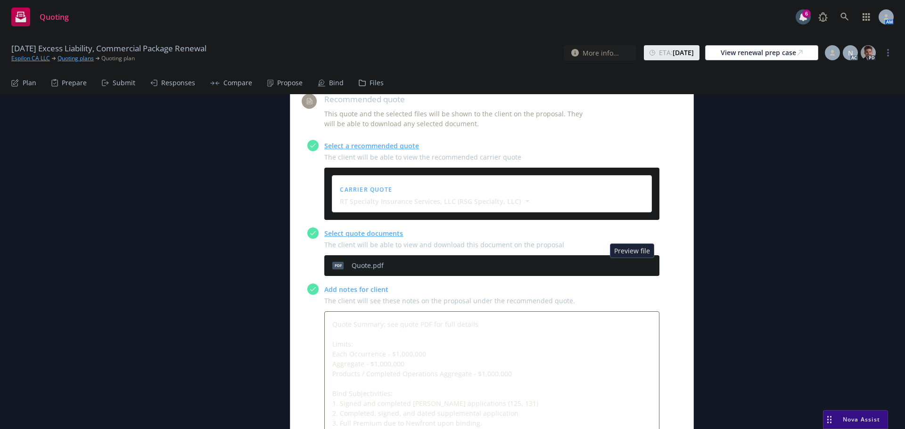
click at [633, 266] on icon "preview file" at bounding box center [635, 265] width 8 height 7
click at [633, 265] on icon "preview file" at bounding box center [635, 265] width 8 height 7
type textarea "x"
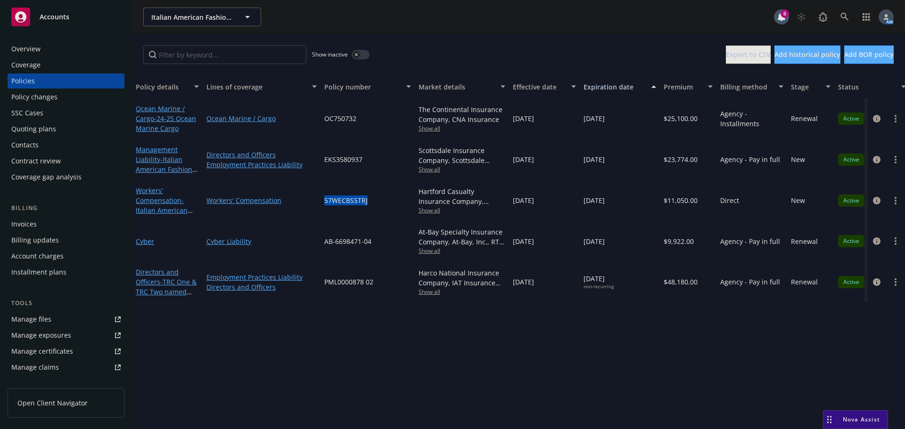
drag, startPoint x: 375, startPoint y: 201, endPoint x: 318, endPoint y: 204, distance: 57.5
click at [318, 204] on div "Workers' Compensation - Italian American Fashion Group WC Workers' Compensation…" at bounding box center [586, 200] width 909 height 41
copy div "57WECBS5TRJ"
